Goal: Information Seeking & Learning: Find specific fact

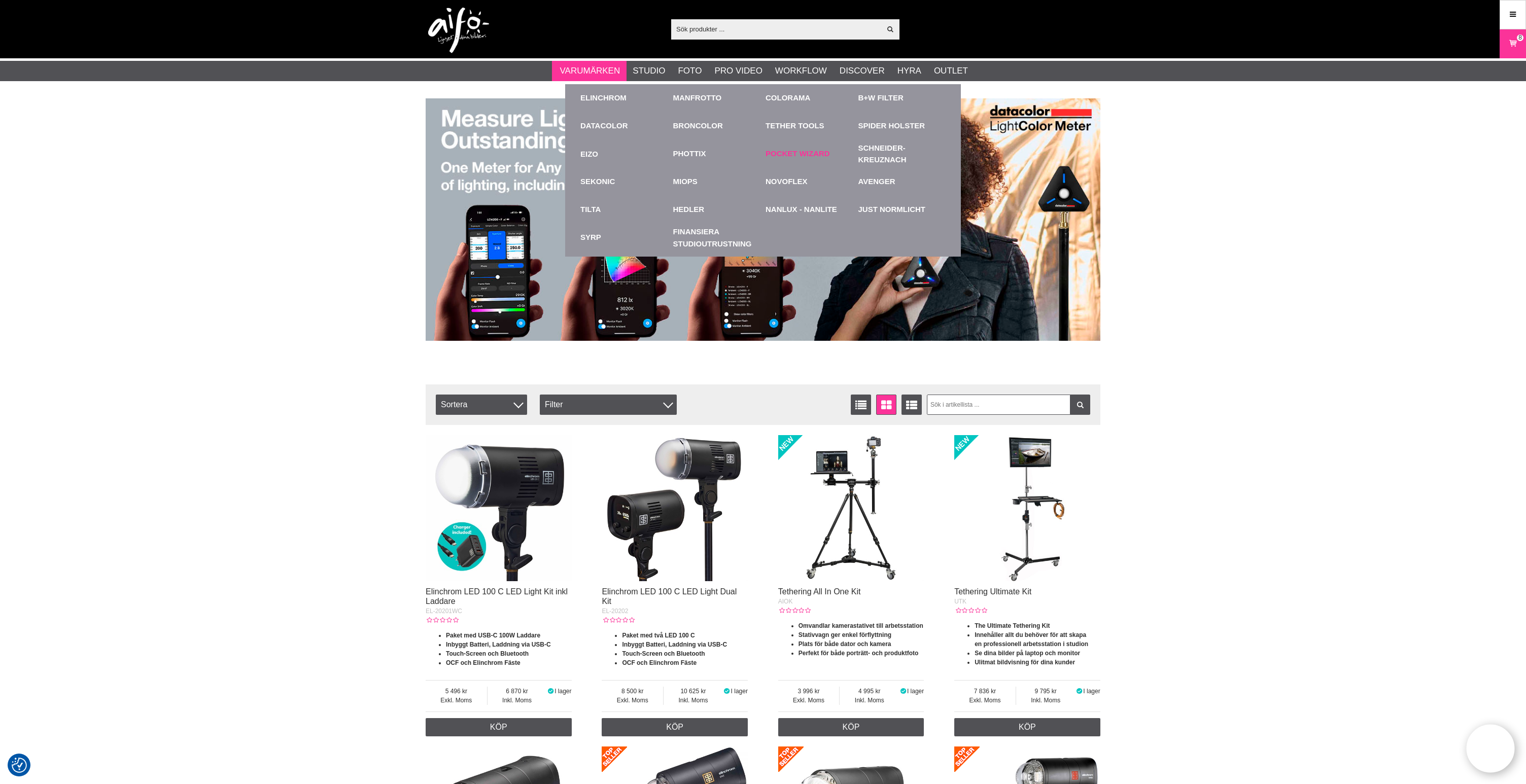
click at [792, 154] on link "Pocket Wizard" at bounding box center [797, 154] width 64 height 11
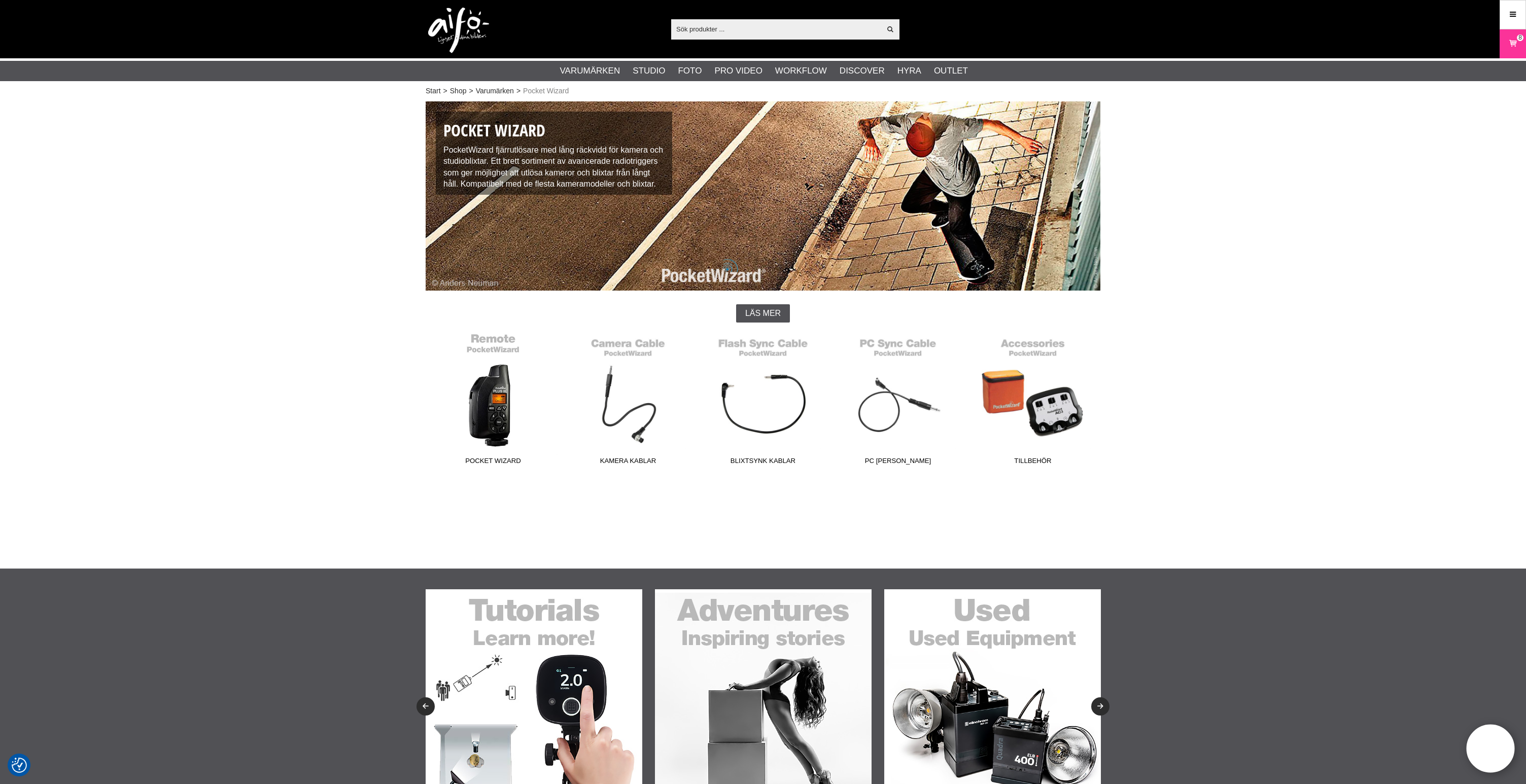
click at [494, 418] on link "Pocket Wizard" at bounding box center [493, 401] width 135 height 137
click at [646, 425] on link "Kamera Kablar" at bounding box center [628, 401] width 135 height 137
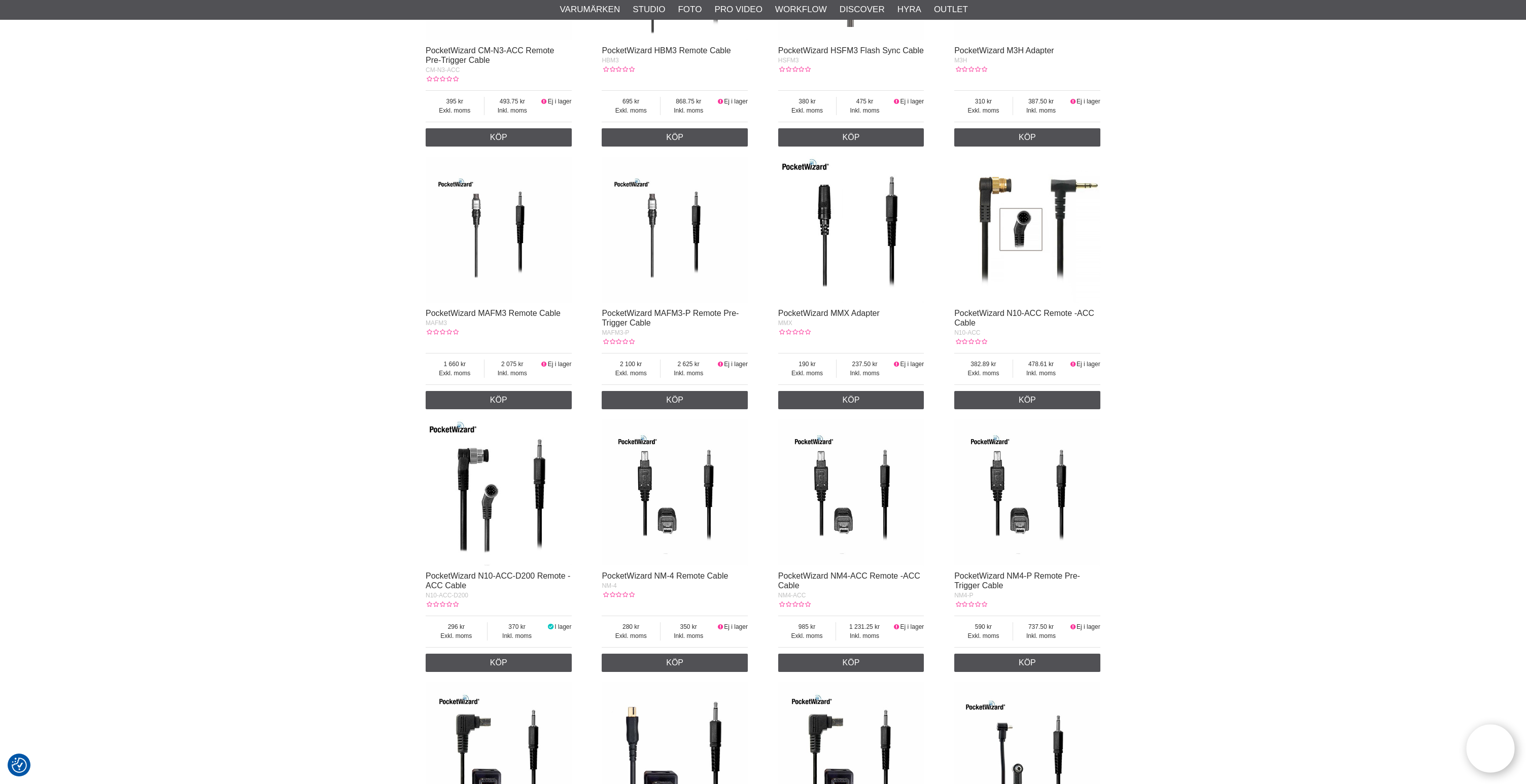
scroll to position [645, 0]
click at [1026, 310] on div at bounding box center [1027, 233] width 146 height 152
click at [1026, 319] on link "PocketWizard N10-ACC Remote -ACC Cable" at bounding box center [1024, 319] width 140 height 18
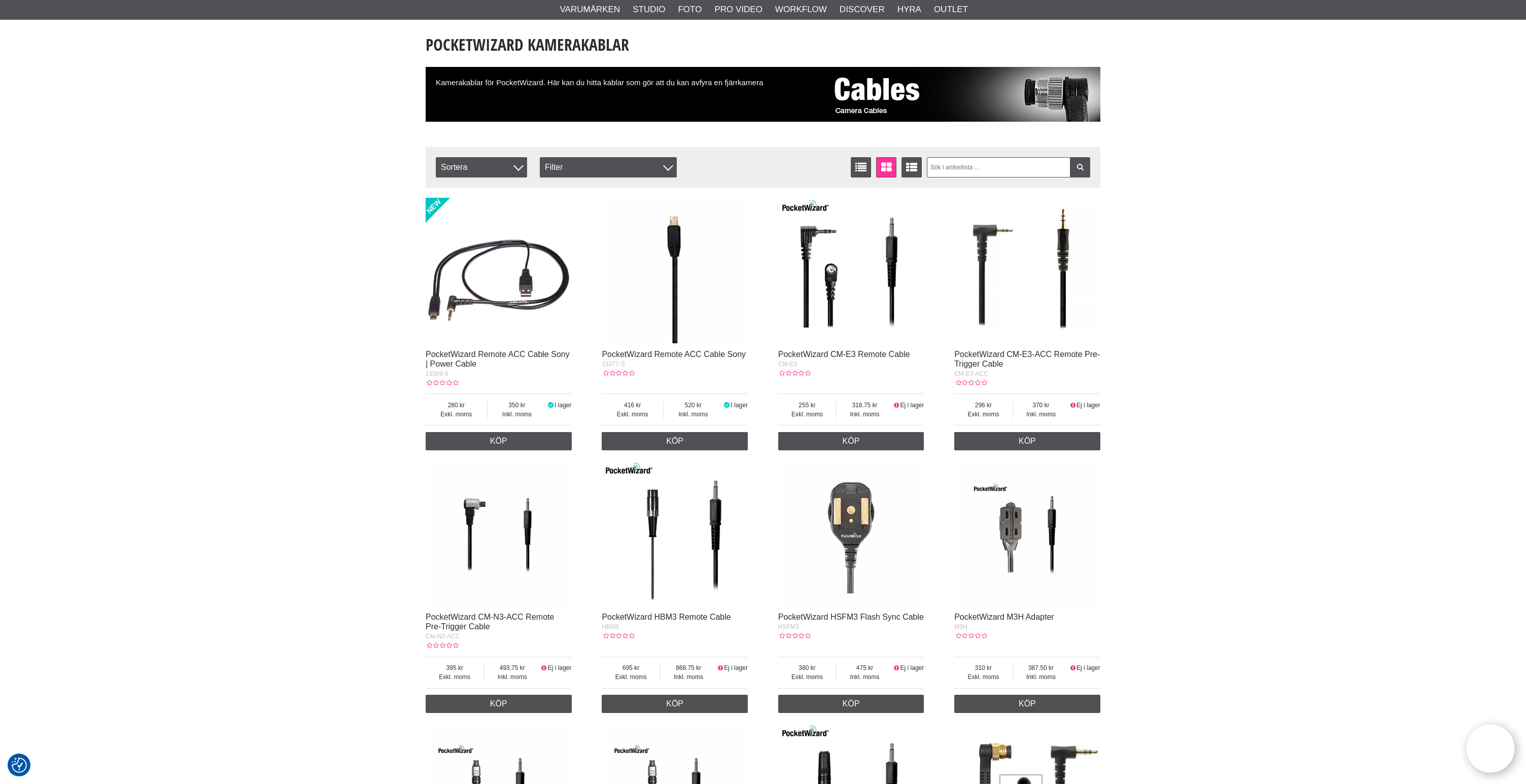
scroll to position [85, 0]
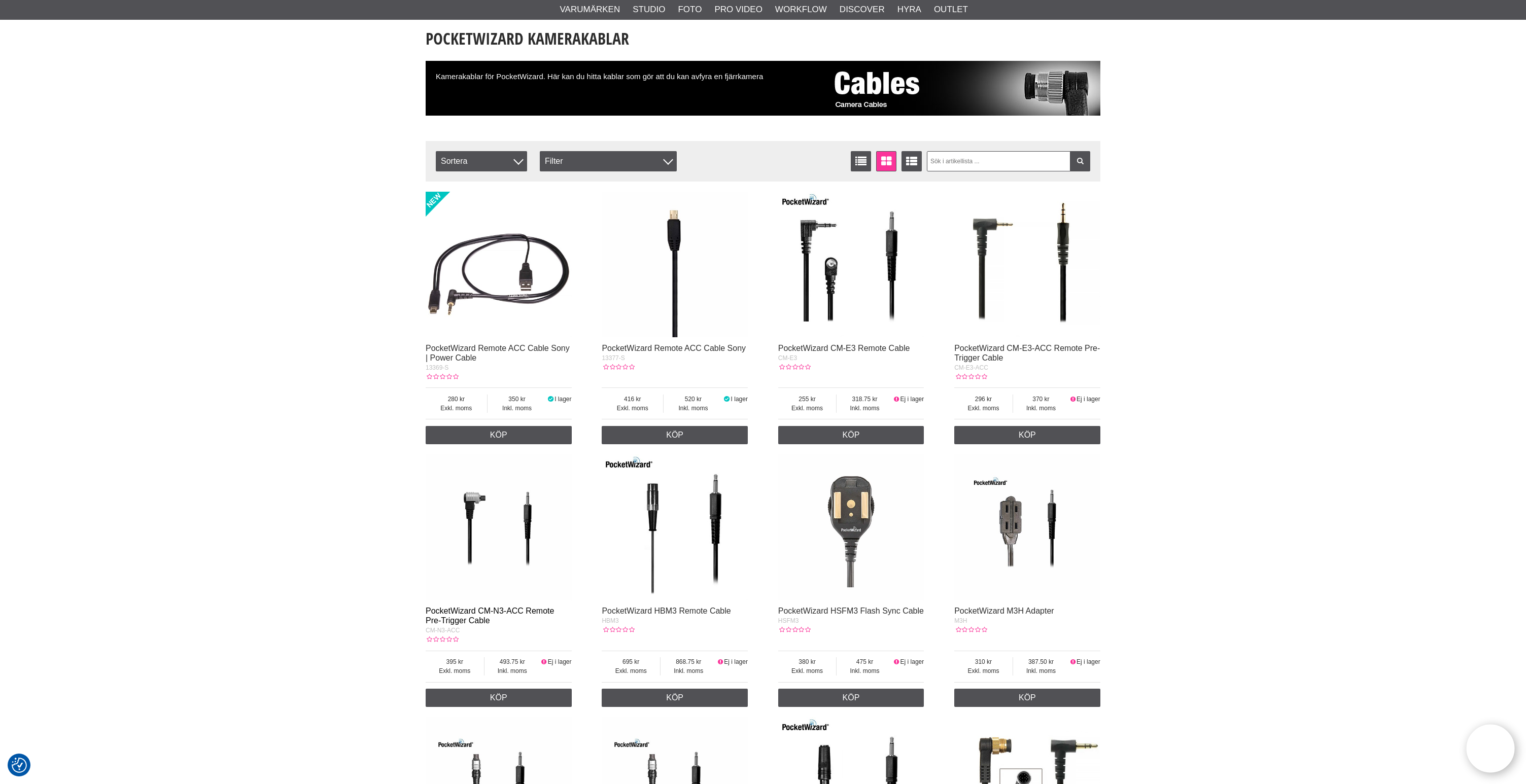
click at [539, 614] on link "PocketWizard CM-N3-ACC Remote Pre-Trigger Cable" at bounding box center [490, 615] width 129 height 18
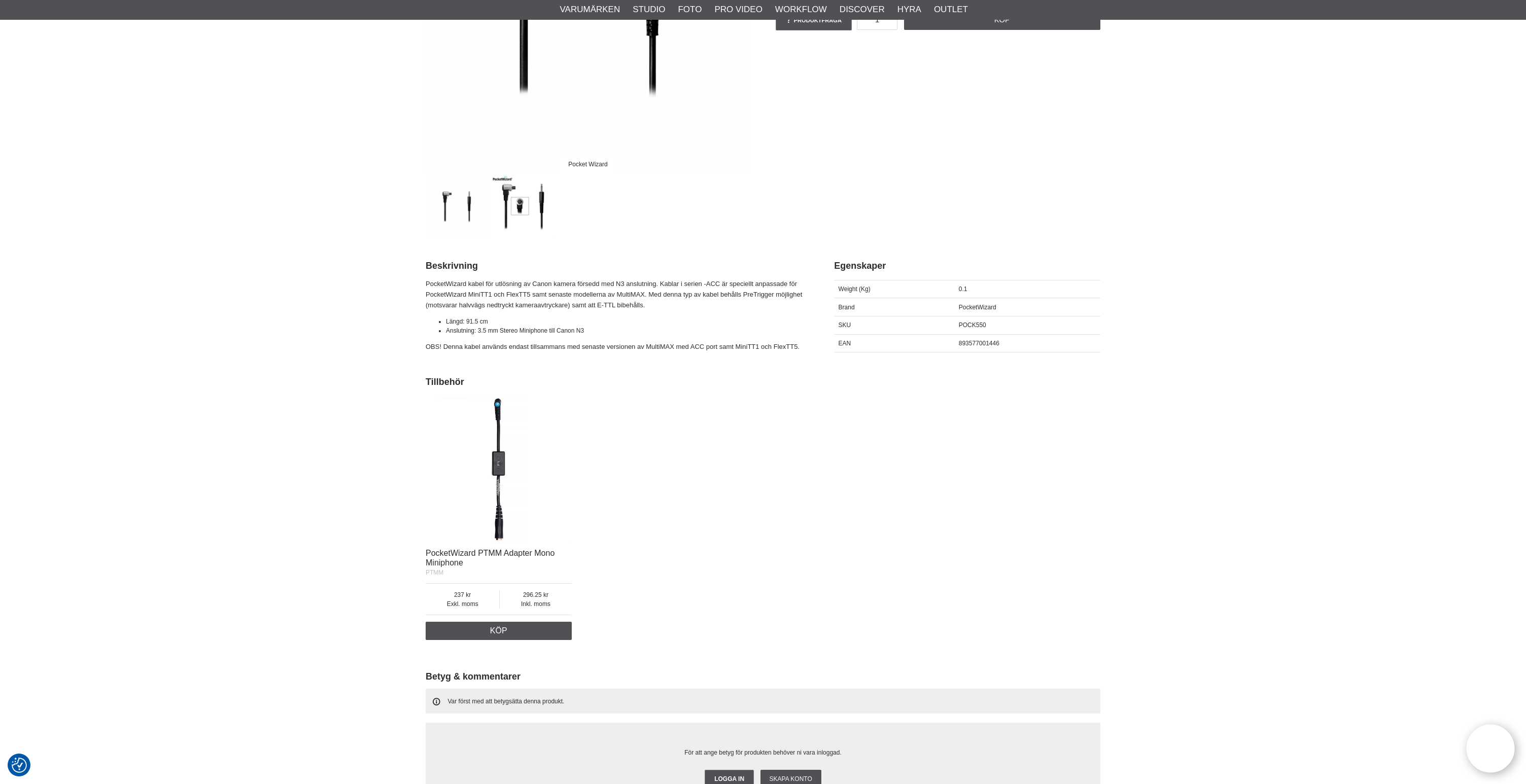
scroll to position [250, 0]
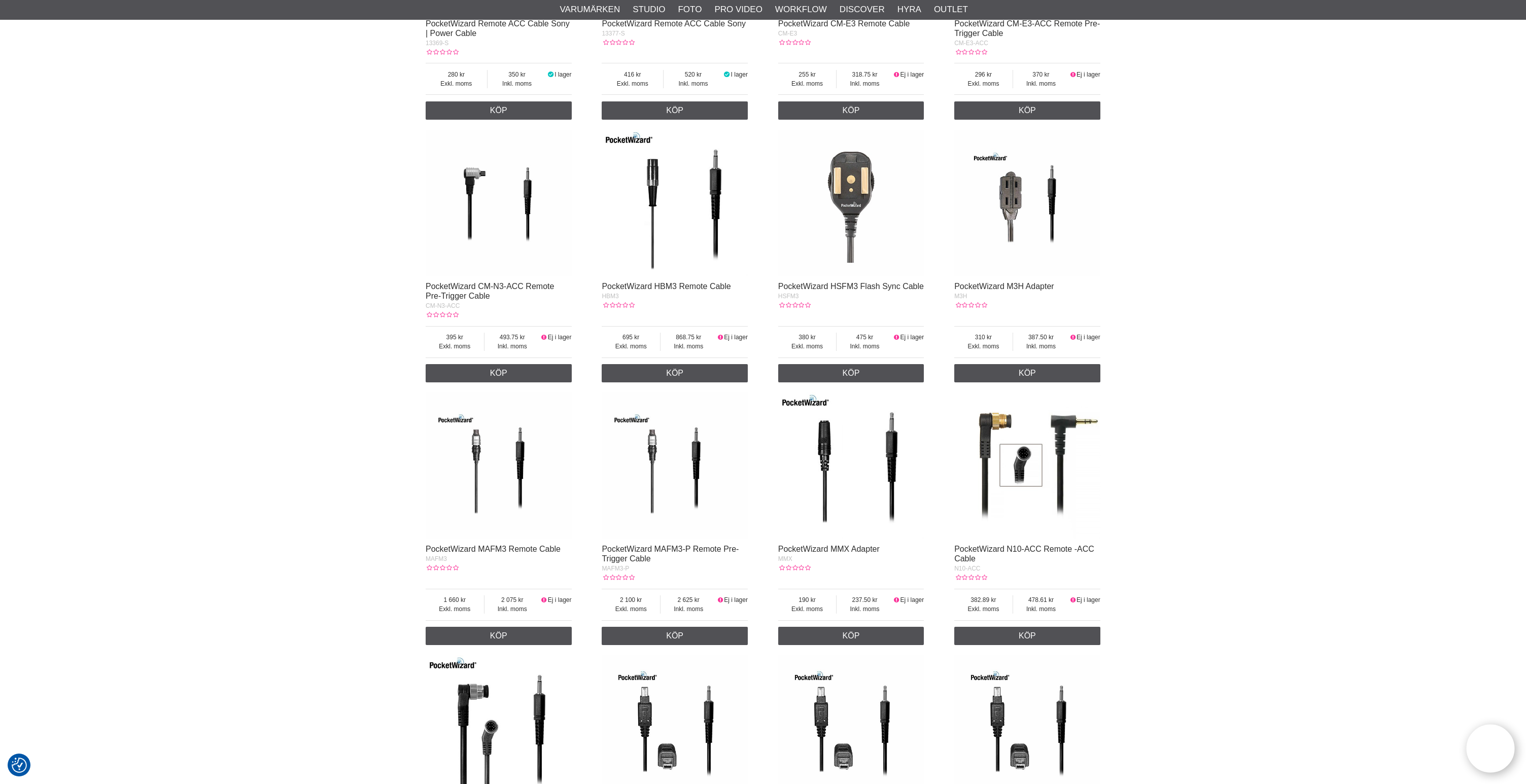
scroll to position [391, 0]
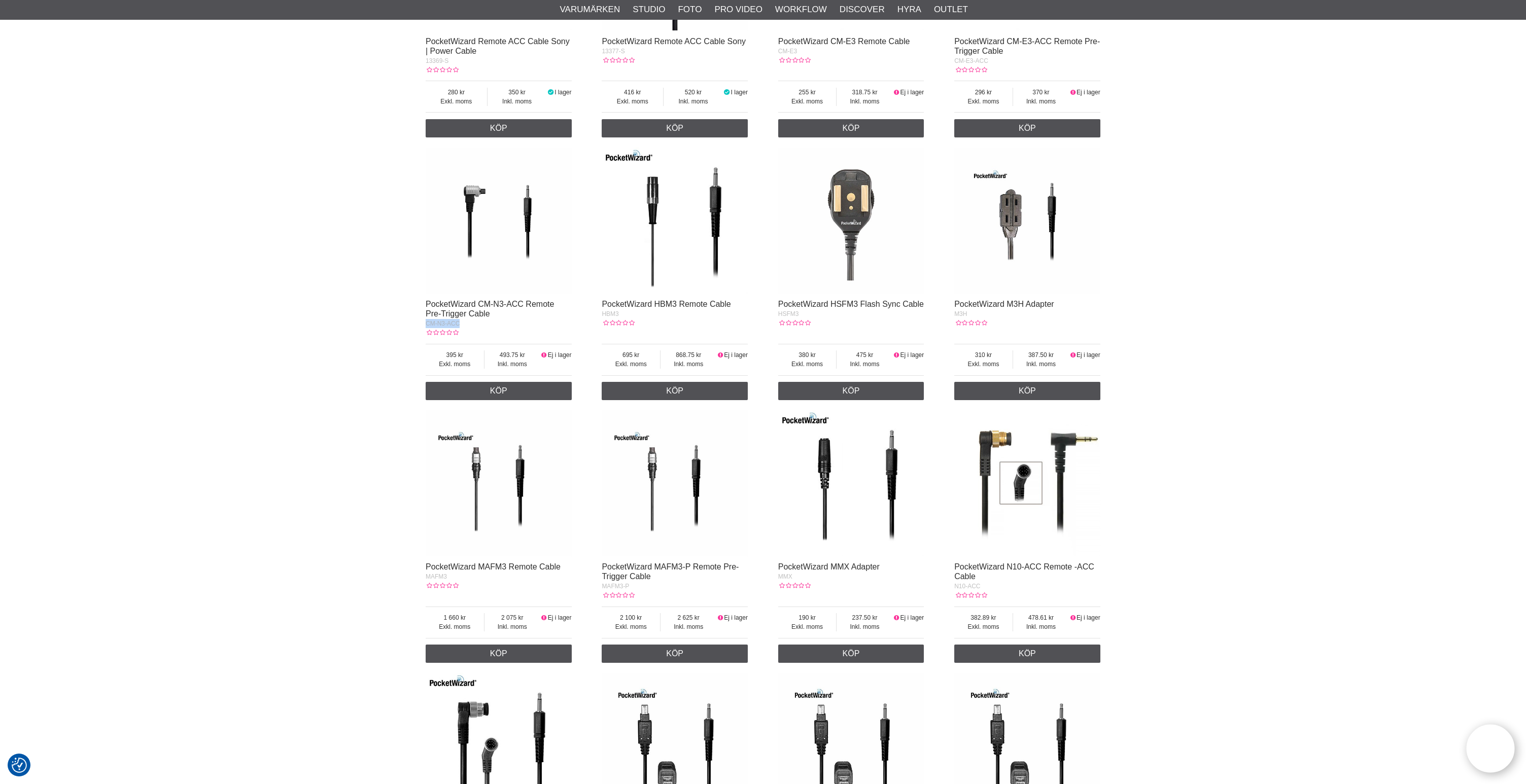
drag, startPoint x: 459, startPoint y: 329, endPoint x: 422, endPoint y: 330, distance: 37.0
click at [422, 330] on section "PocketWizard Kamerakablar Kamerakablar för PocketWizard. Här kan du hitta kabla…" at bounding box center [762, 714] width 690 height 2008
copy span "CM-N3-ACC"
click at [484, 315] on div "PocketWizard CM-N3-ACC Remote Pre-Trigger Cable" at bounding box center [498, 309] width 146 height 19
click at [490, 303] on link "PocketWizard CM-N3-ACC Remote Pre-Trigger Cable" at bounding box center [490, 309] width 129 height 18
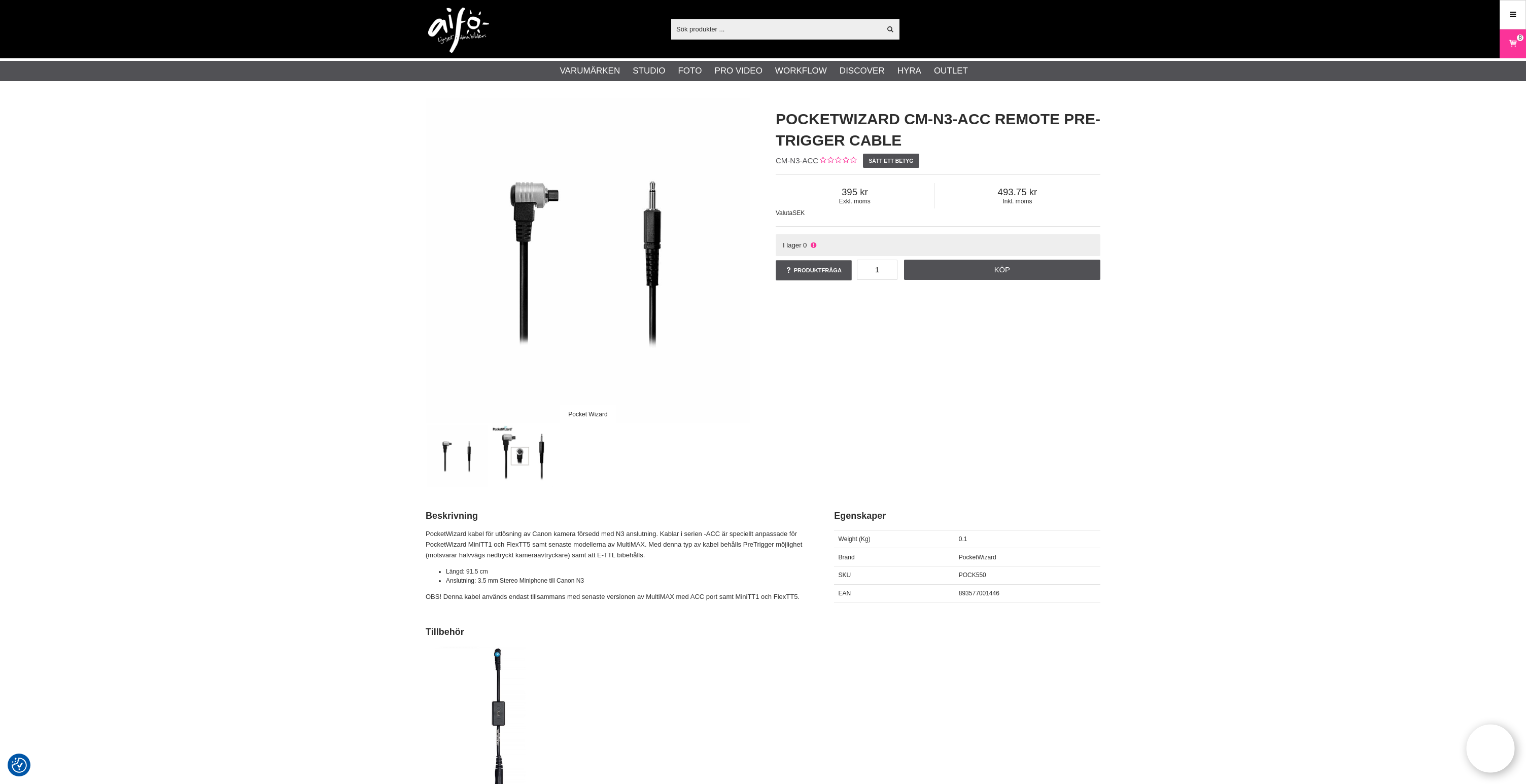
drag, startPoint x: 273, startPoint y: 241, endPoint x: 390, endPoint y: 337, distance: 151.3
click at [274, 241] on div "Pocket Wizard PocketWizard CM-N3-ACC Remote Pre-Trigger Cable CM-N3-ACC Sätt et…" at bounding box center [763, 621] width 1526 height 1047
click at [893, 393] on div "Pocket Wizard PocketWizard CM-N3-ACC Remote Pre-Trigger Cable CM-N3-ACC Sätt et…" at bounding box center [762, 292] width 700 height 388
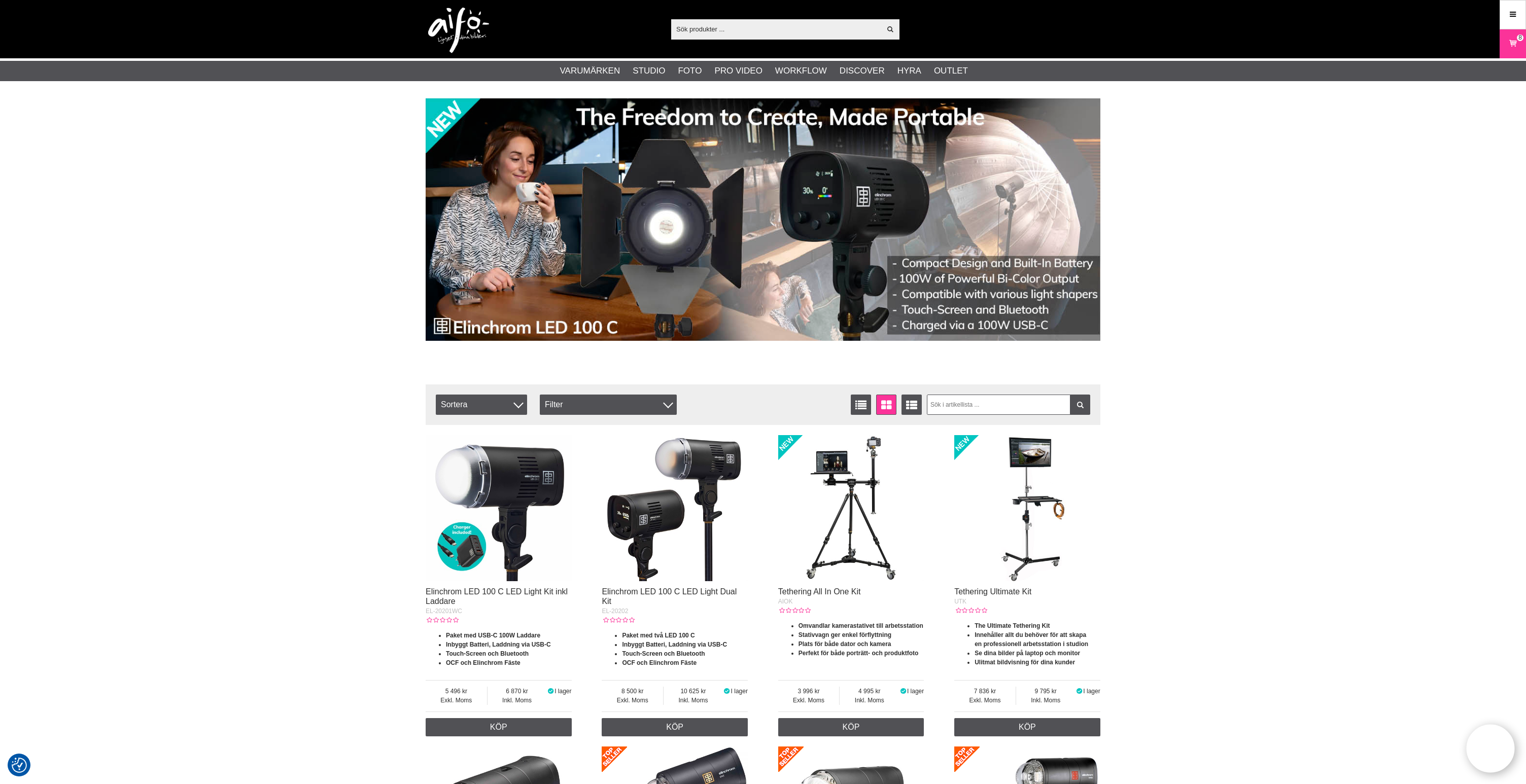
click at [721, 30] on input "text" at bounding box center [776, 29] width 210 height 15
paste input "493472Z"
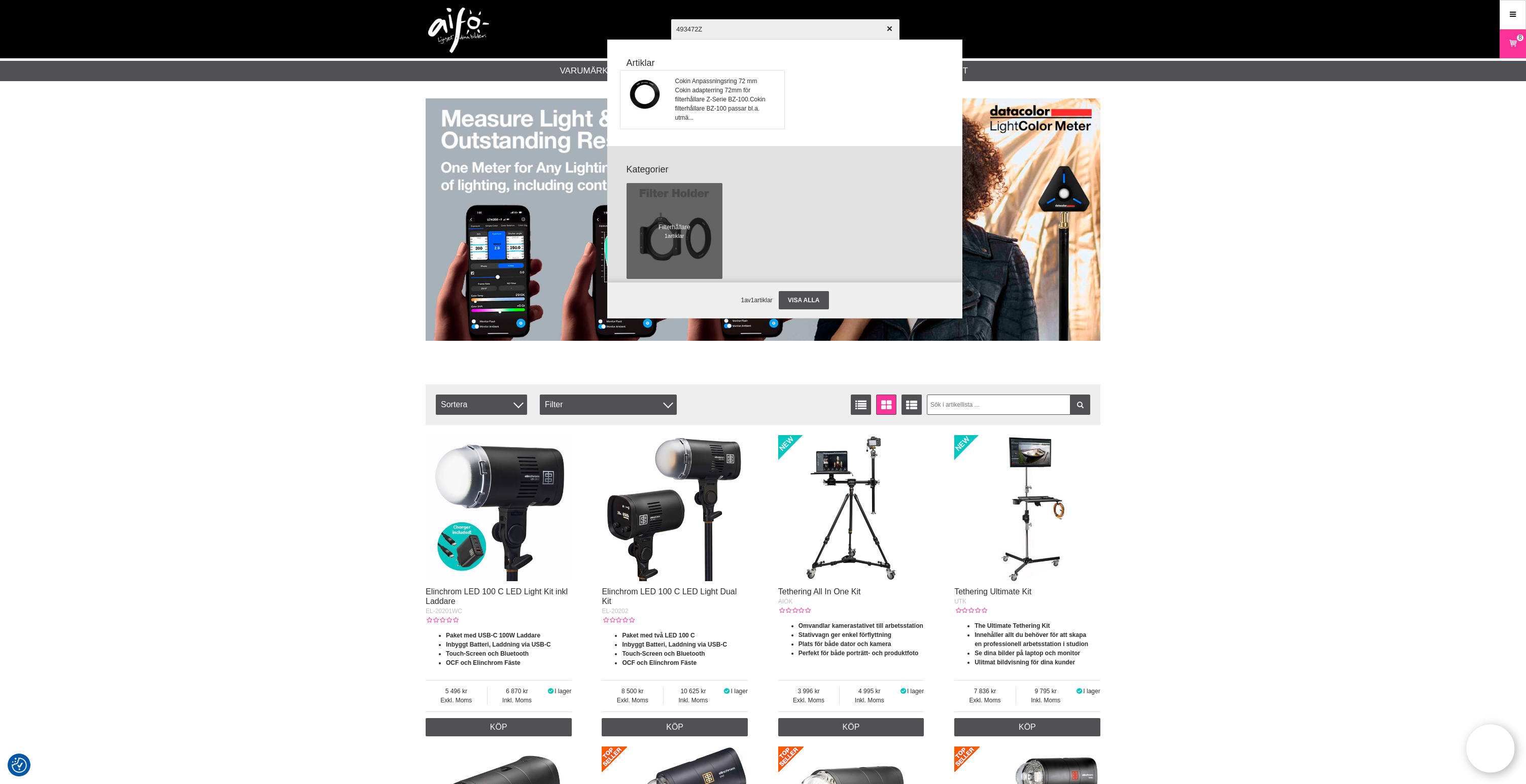
type input "493472Z"
click at [710, 92] on span "Cokin adapterring 72mm för filterhållare Z-Serie BZ-100.Cokin filterhållare BZ-…" at bounding box center [727, 104] width 103 height 36
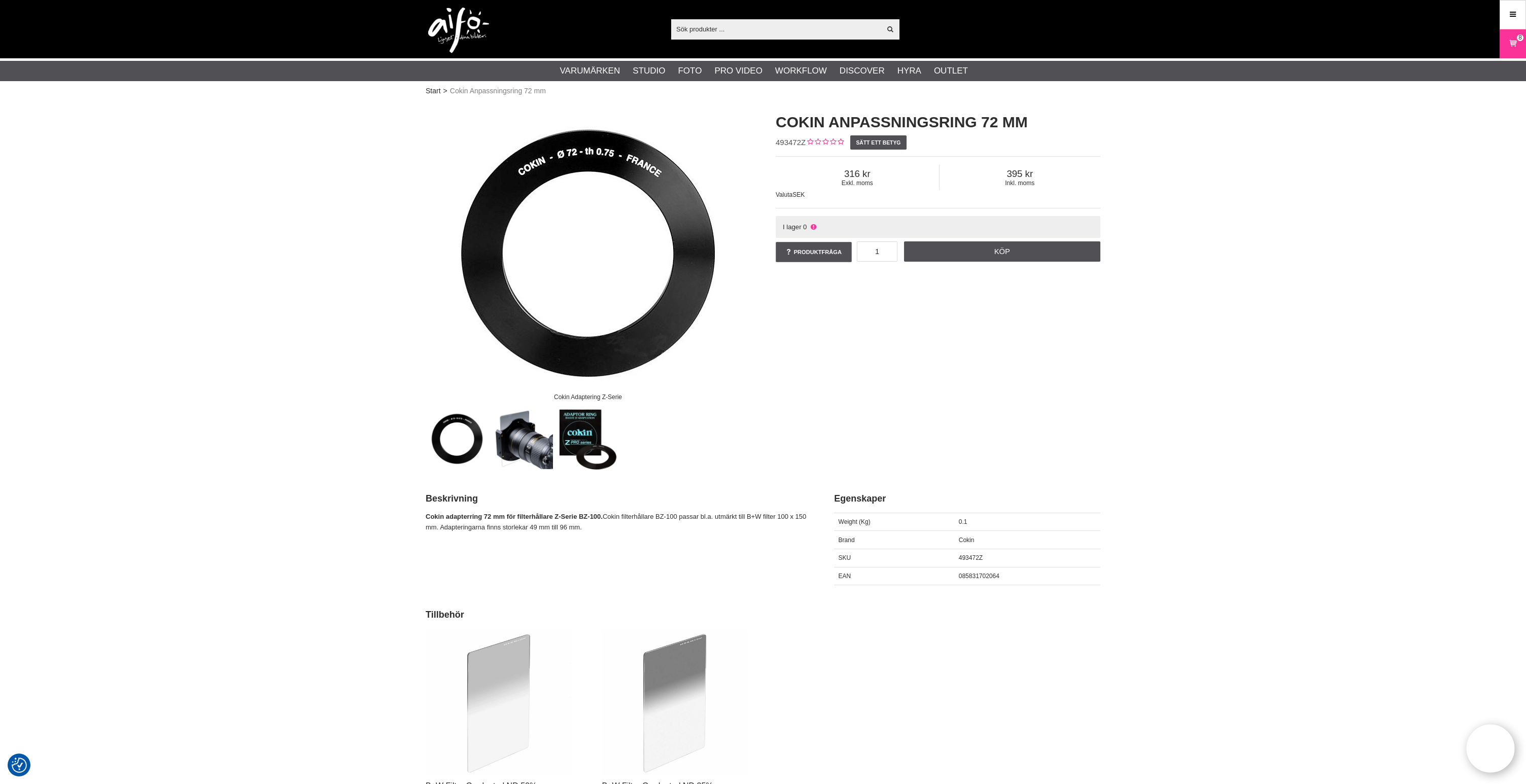
click at [818, 380] on div "Cokin Adaptering Z-Serie Cokin Anpassningsring 72 mm 493472Z Sätt ett betyg Exk…" at bounding box center [762, 285] width 700 height 369
click at [705, 27] on input "text" at bounding box center [776, 29] width 210 height 15
paste input "EL-14495"
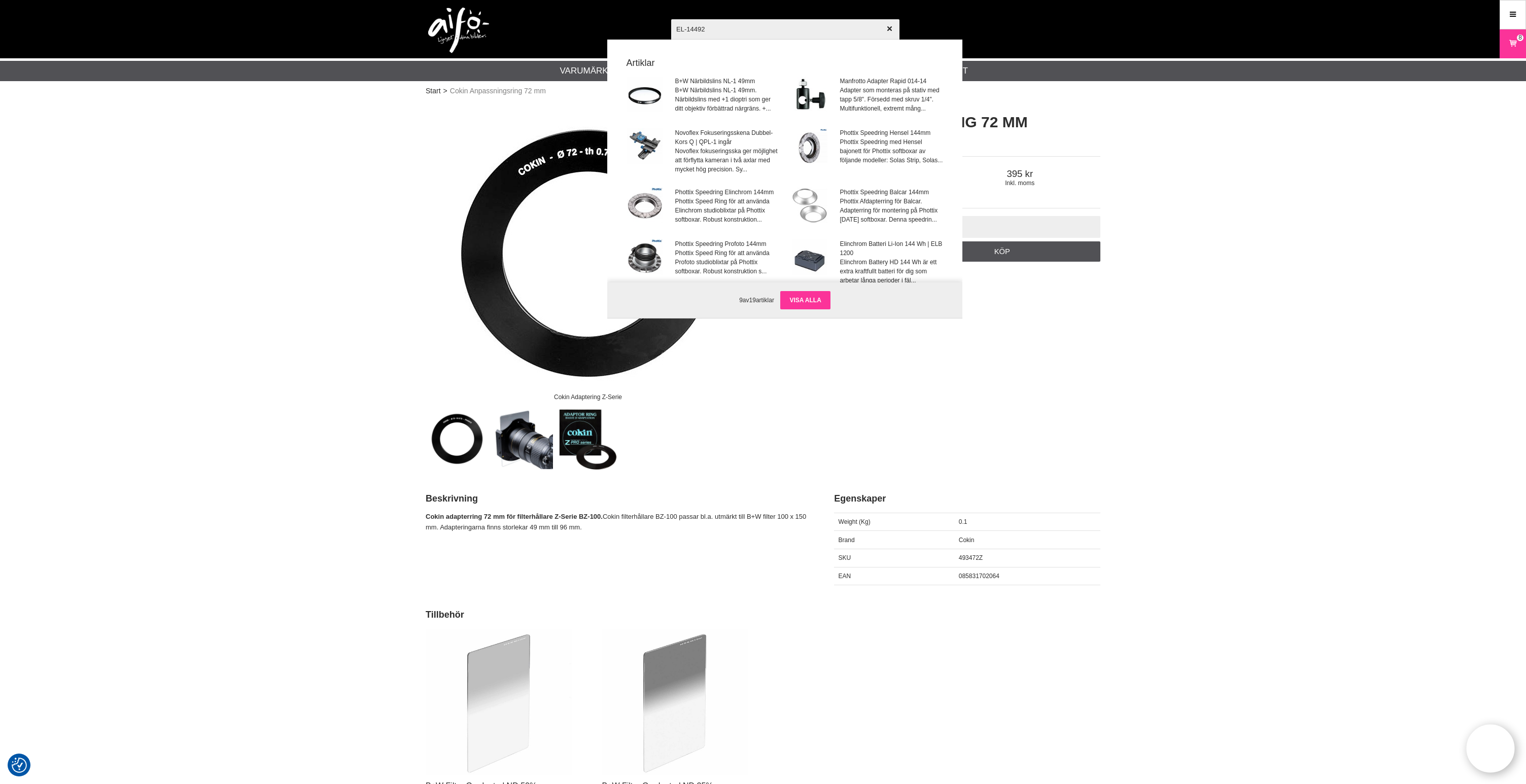
type input "EL-14492"
click at [808, 301] on link "Visa alla" at bounding box center [805, 300] width 50 height 18
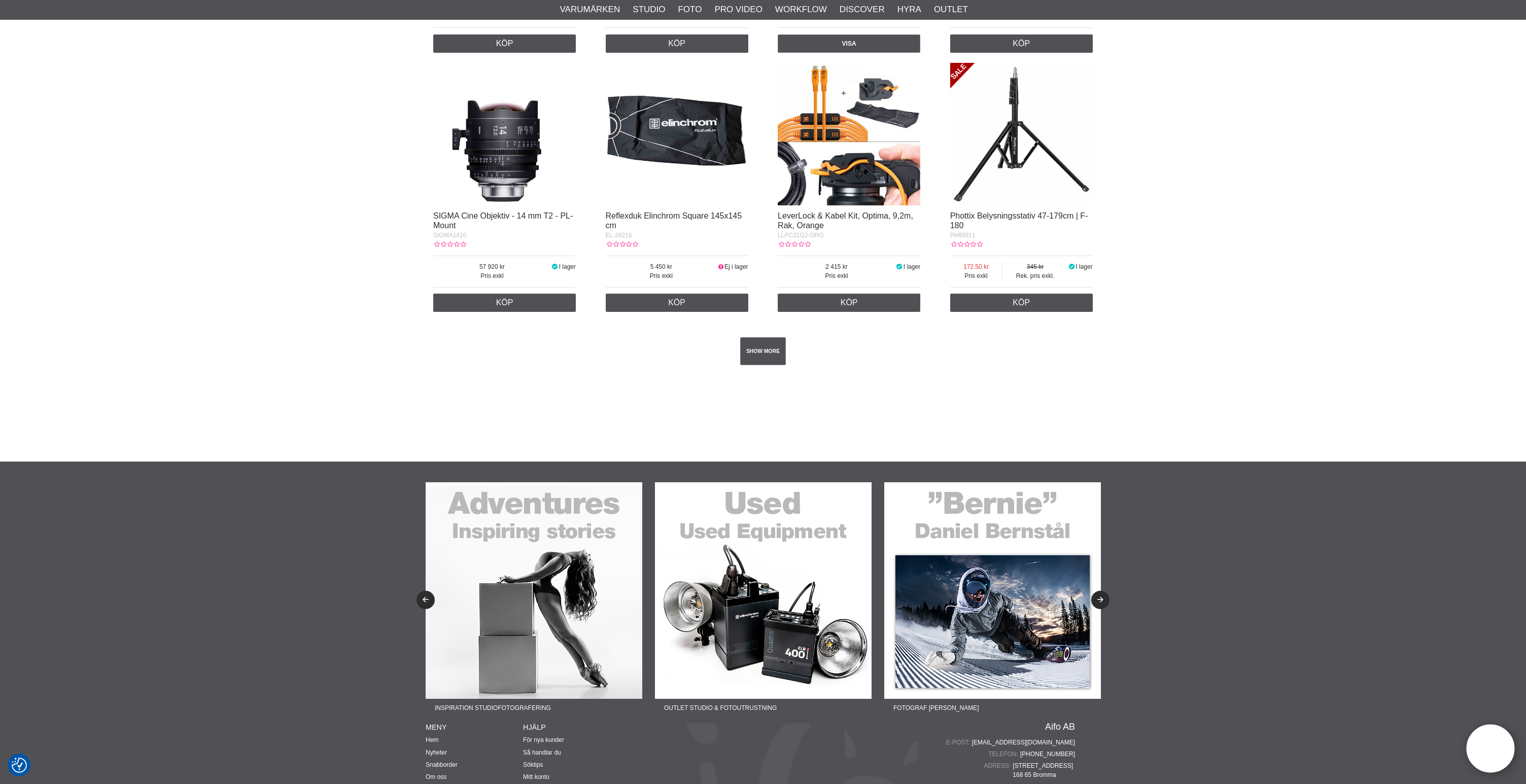
scroll to position [1720, 0]
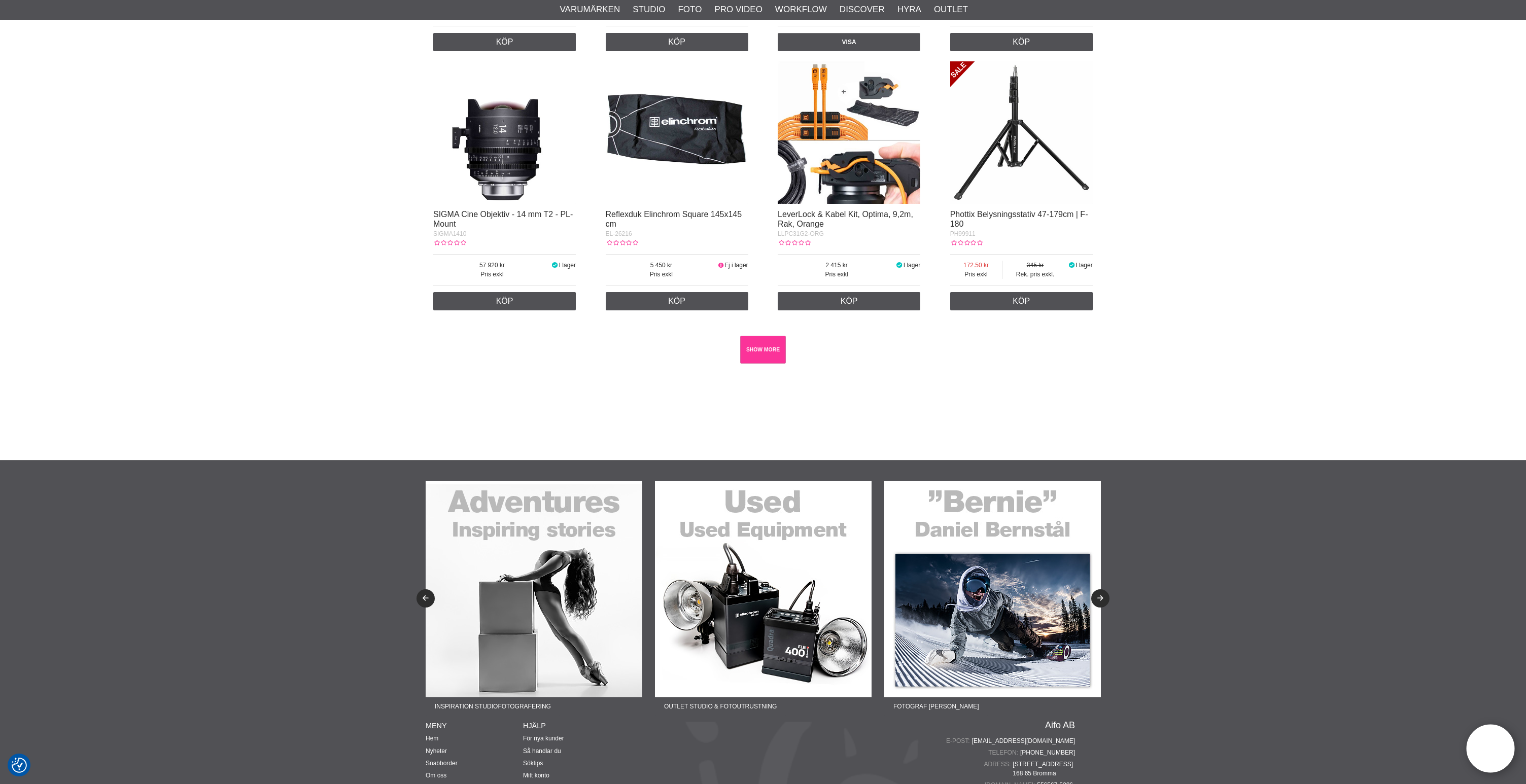
click at [771, 363] on link "SHOW MORE" at bounding box center [763, 350] width 46 height 28
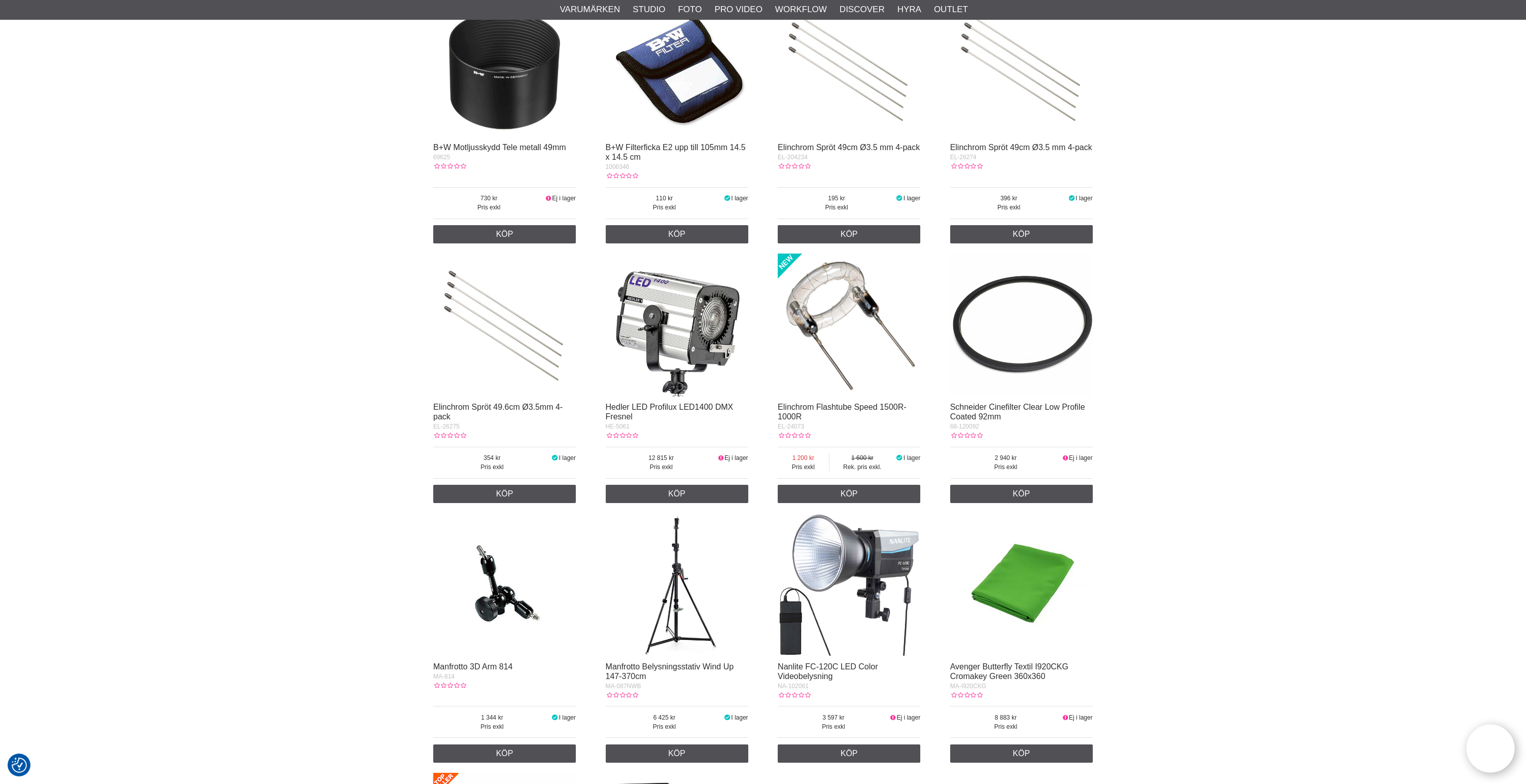
scroll to position [2487, 0]
